Goal: Entertainment & Leisure: Consume media (video, audio)

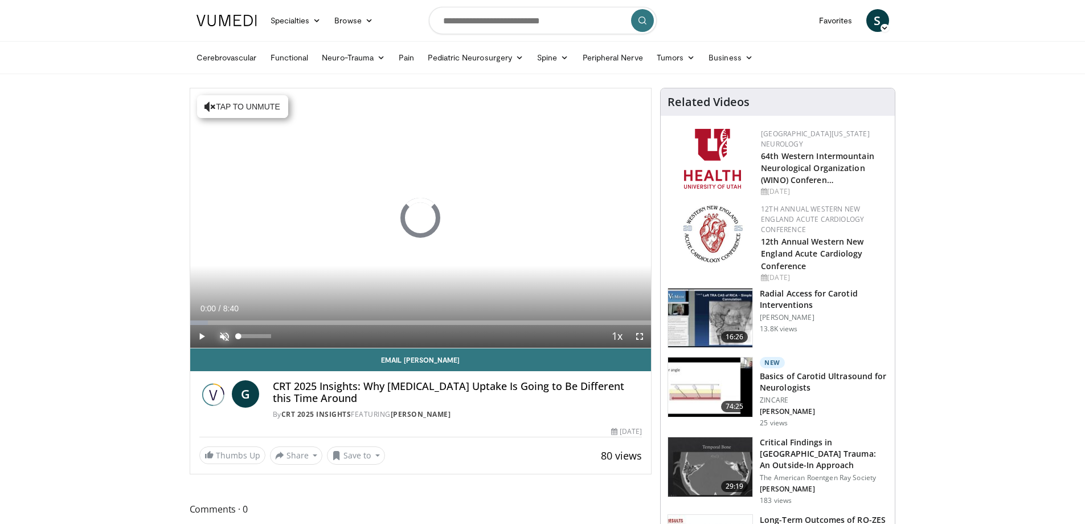
click at [225, 335] on span "Video Player" at bounding box center [224, 336] width 23 height 23
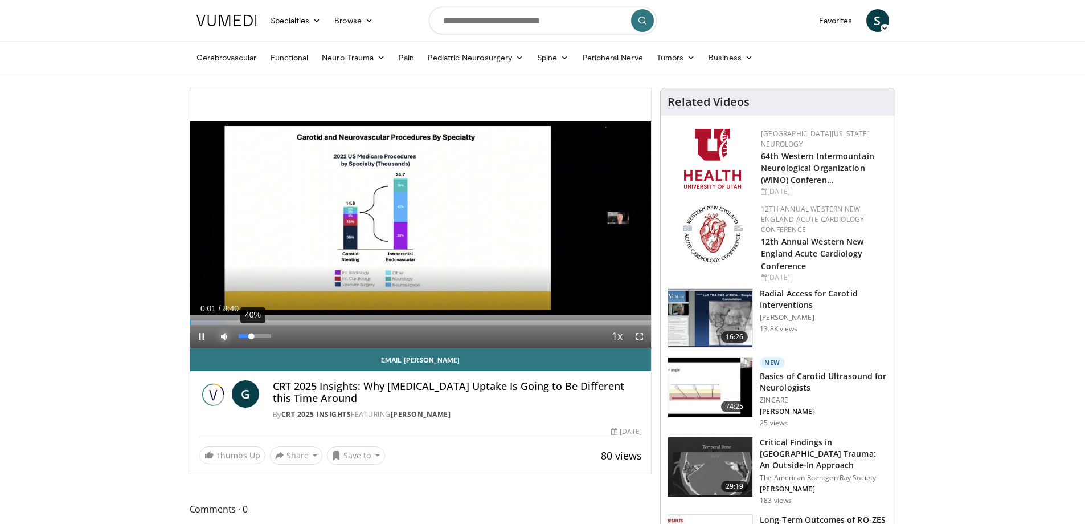
click at [252, 334] on div "40%" at bounding box center [255, 336] width 32 height 4
click at [214, 322] on div "Progress Bar" at bounding box center [214, 322] width 1 height 5
click at [225, 322] on div "Progress Bar" at bounding box center [225, 322] width 1 height 5
click at [240, 322] on div "Progress Bar" at bounding box center [240, 322] width 1 height 5
click at [264, 321] on div "Progress Bar" at bounding box center [264, 322] width 1 height 5
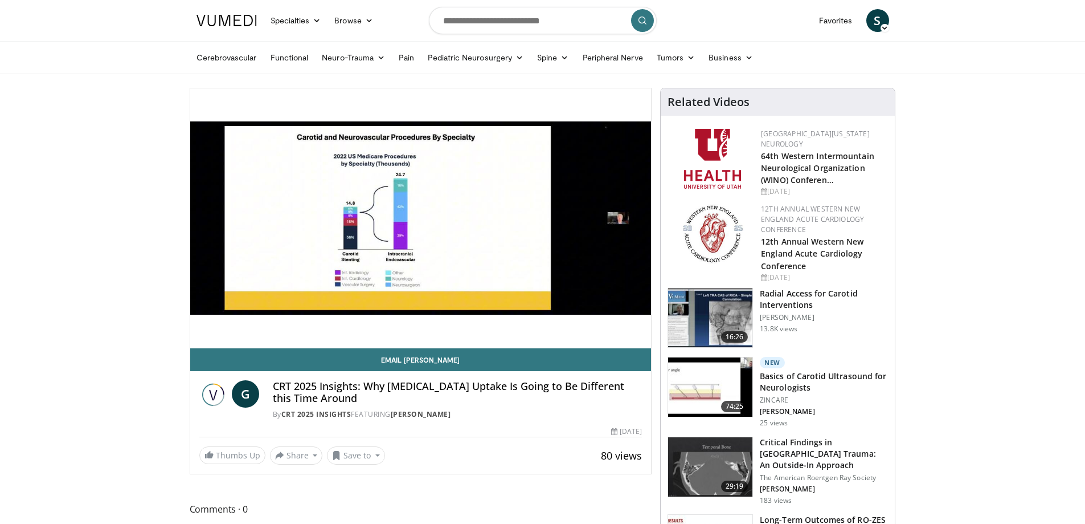
click at [291, 321] on div "10 seconds Tap to unmute" at bounding box center [421, 217] width 462 height 259
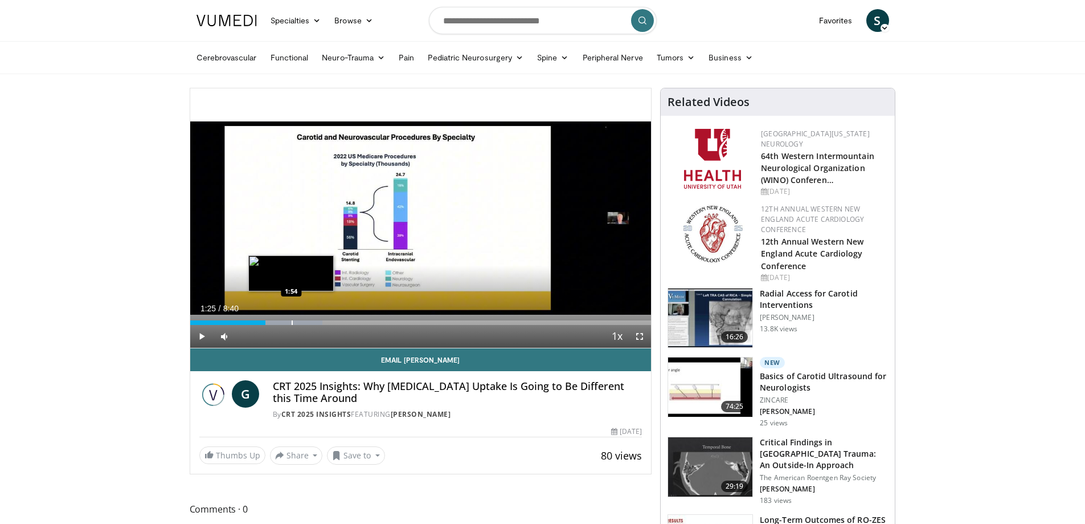
click at [292, 322] on div "Progress Bar" at bounding box center [292, 322] width 1 height 5
click at [306, 322] on div "Progress Bar" at bounding box center [306, 322] width 1 height 5
click at [321, 322] on div "Progress Bar" at bounding box center [321, 322] width 1 height 5
click at [329, 322] on div "Progress Bar" at bounding box center [329, 322] width 1 height 5
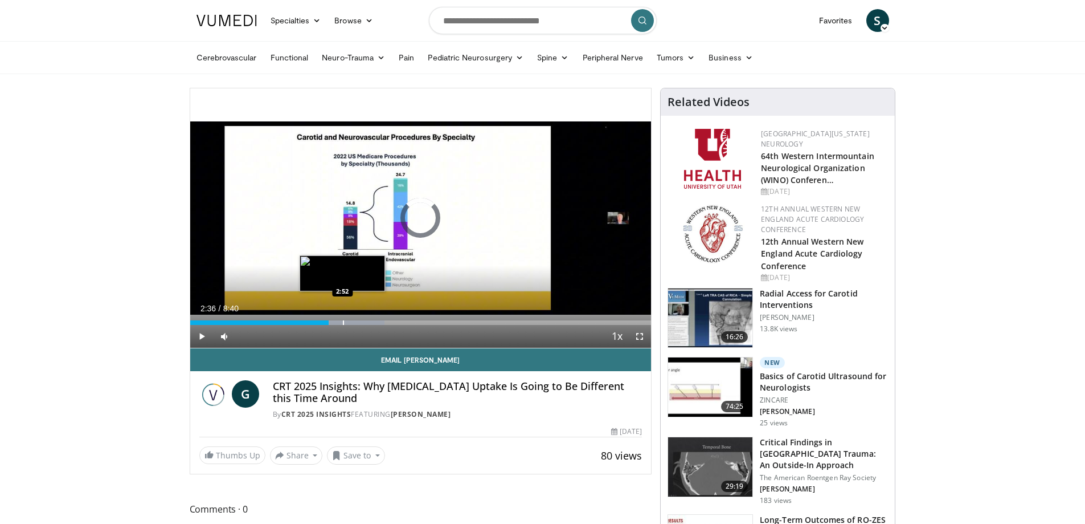
click at [343, 321] on div "Progress Bar" at bounding box center [343, 322] width 1 height 5
click at [355, 320] on div "Progress Bar" at bounding box center [355, 322] width 1 height 5
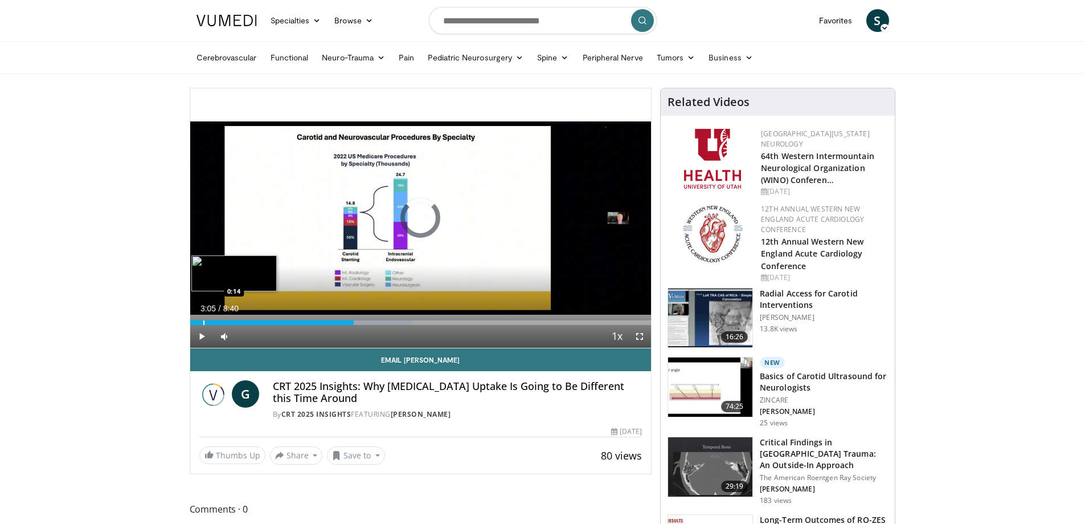
click at [202, 322] on div "Loaded : 47.93% 3:05 0:14" at bounding box center [421, 322] width 462 height 5
click at [198, 322] on div "Progress Bar" at bounding box center [198, 322] width 1 height 5
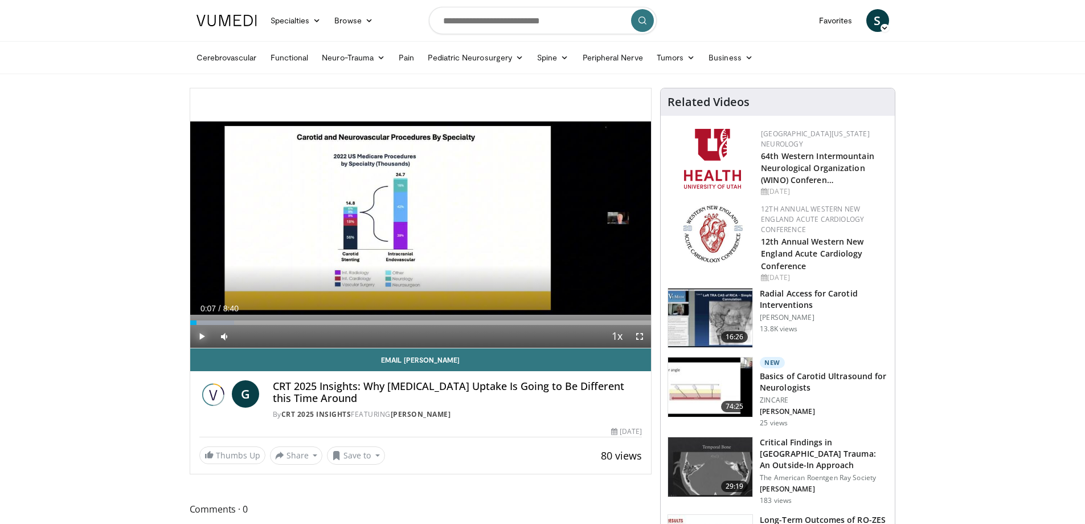
click at [205, 334] on span "Video Player" at bounding box center [201, 336] width 23 height 23
click at [202, 322] on div "Progress Bar" at bounding box center [202, 322] width 1 height 5
click at [206, 322] on div "Progress Bar" at bounding box center [206, 322] width 1 height 5
click at [210, 322] on div "Progress Bar" at bounding box center [210, 322] width 1 height 5
click at [217, 321] on div "Progress Bar" at bounding box center [217, 322] width 1 height 5
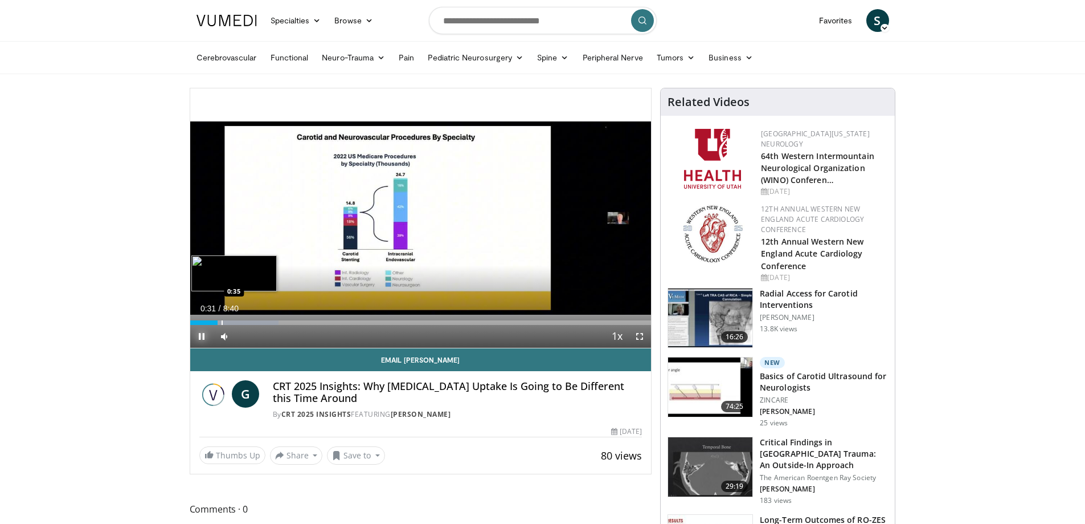
click at [222, 321] on div "Progress Bar" at bounding box center [222, 322] width 1 height 5
click at [230, 321] on div "Progress Bar" at bounding box center [230, 322] width 1 height 5
click at [237, 320] on div "Progress Bar" at bounding box center [236, 322] width 1 height 5
click at [248, 321] on div "Progress Bar" at bounding box center [248, 322] width 1 height 5
click at [264, 321] on div "Progress Bar" at bounding box center [264, 322] width 1 height 5
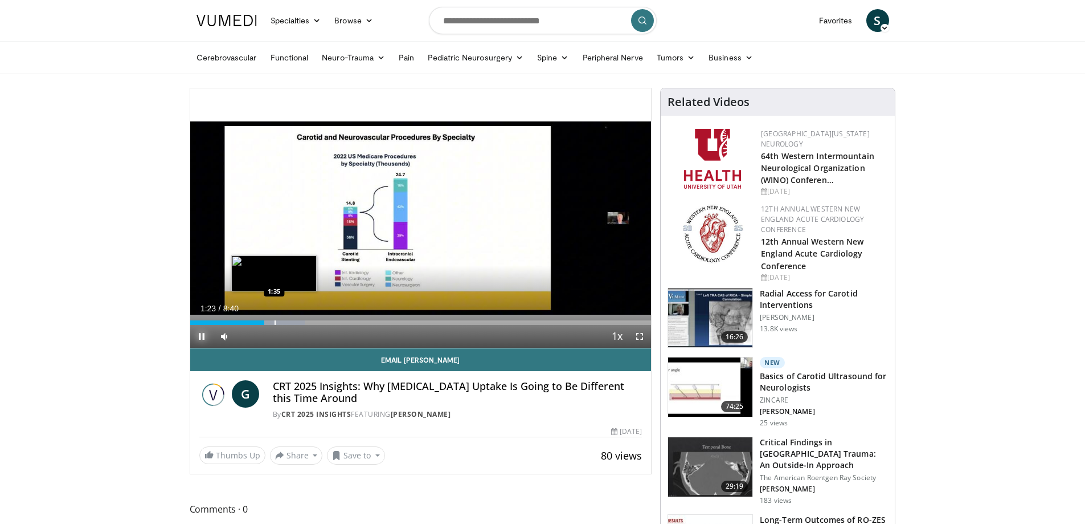
click at [276, 321] on div "Progress Bar" at bounding box center [275, 322] width 1 height 5
click at [308, 322] on div "Progress Bar" at bounding box center [307, 322] width 1 height 5
click at [328, 322] on div "Progress Bar" at bounding box center [328, 322] width 1 height 5
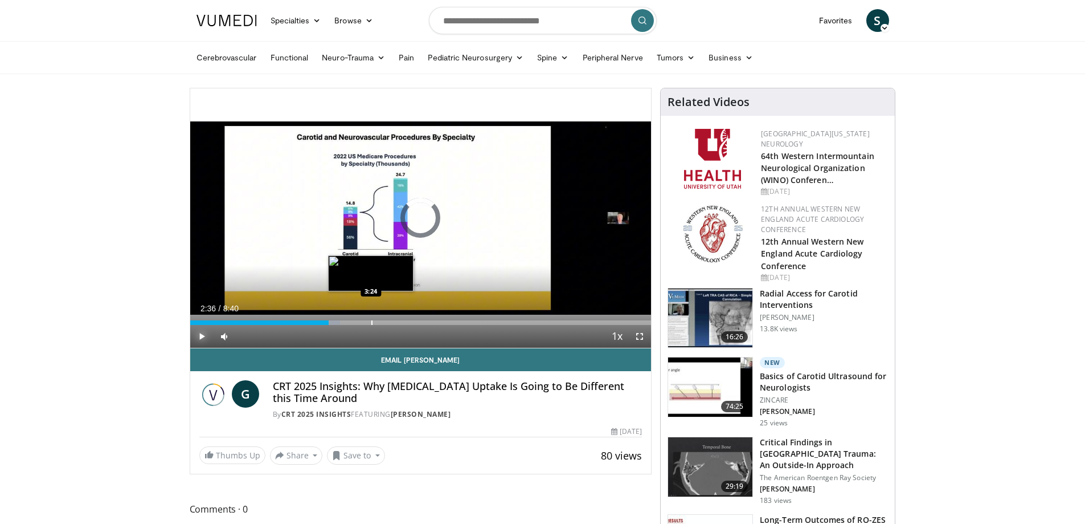
click at [371, 323] on div "Progress Bar" at bounding box center [371, 322] width 1 height 5
click at [401, 323] on div "Progress Bar" at bounding box center [401, 322] width 1 height 5
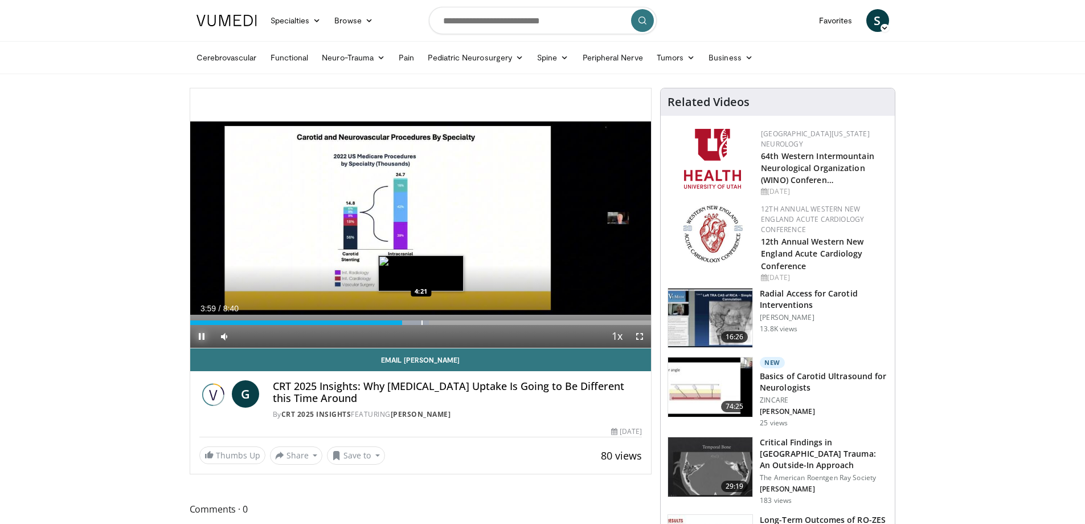
click at [422, 323] on div "Progress Bar" at bounding box center [422, 322] width 1 height 5
click at [427, 322] on div "Progress Bar" at bounding box center [427, 322] width 1 height 5
click at [439, 320] on div "Progress Bar" at bounding box center [439, 322] width 1 height 5
click at [450, 321] on div "Progress Bar" at bounding box center [450, 322] width 1 height 5
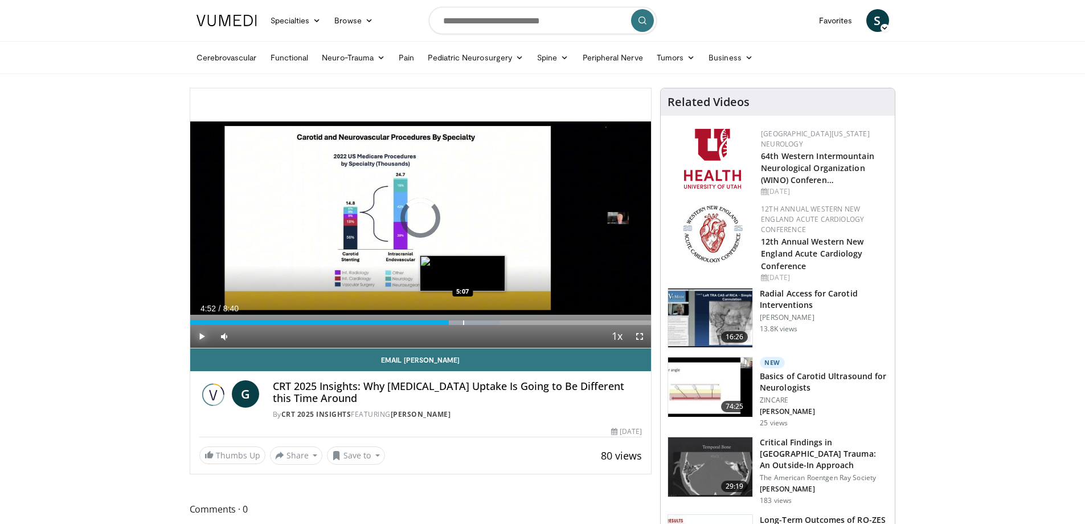
click at [463, 321] on div "Progress Bar" at bounding box center [463, 322] width 1 height 5
drag, startPoint x: 471, startPoint y: 321, endPoint x: 484, endPoint y: 321, distance: 13.1
click at [471, 321] on div "Progress Bar" at bounding box center [470, 322] width 1 height 5
click at [486, 322] on div "Progress Bar" at bounding box center [486, 322] width 1 height 5
click at [497, 323] on div "Progress Bar" at bounding box center [497, 322] width 1 height 5
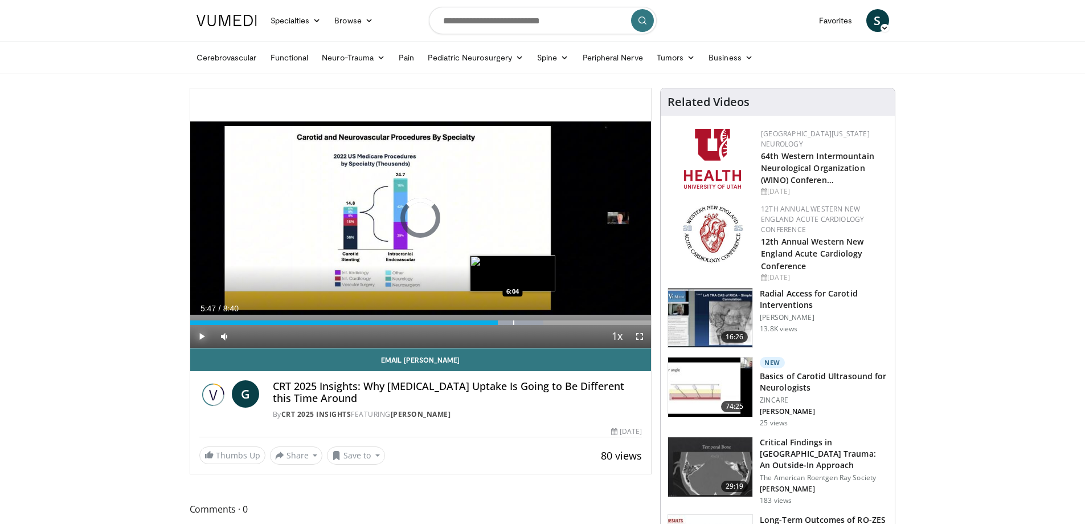
click at [513, 323] on div "Progress Bar" at bounding box center [513, 322] width 1 height 5
click at [527, 323] on div "Progress Bar" at bounding box center [527, 322] width 1 height 5
click at [543, 322] on div "Progress Bar" at bounding box center [542, 322] width 1 height 5
click at [561, 322] on div "Progress Bar" at bounding box center [561, 322] width 1 height 5
click at [579, 321] on div "Progress Bar" at bounding box center [579, 322] width 1 height 5
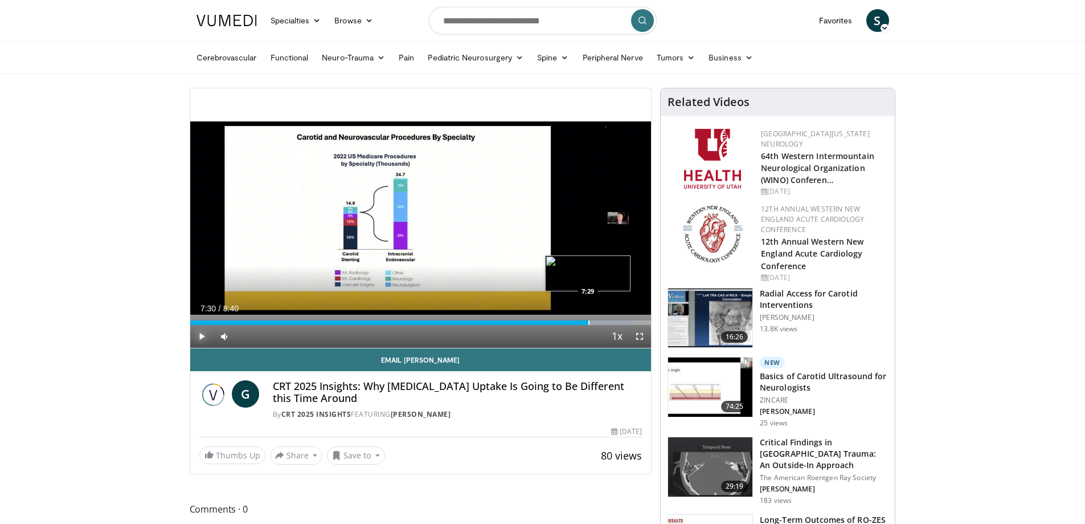
click at [589, 321] on div "Progress Bar" at bounding box center [589, 322] width 1 height 5
click at [603, 321] on div "Progress Bar" at bounding box center [603, 322] width 1 height 5
click at [628, 321] on div "Progress Bar" at bounding box center [628, 322] width 1 height 5
click at [635, 321] on div "Progress Bar" at bounding box center [635, 322] width 1 height 5
click at [640, 321] on div "Progress Bar" at bounding box center [640, 322] width 1 height 5
